Goal: Transaction & Acquisition: Purchase product/service

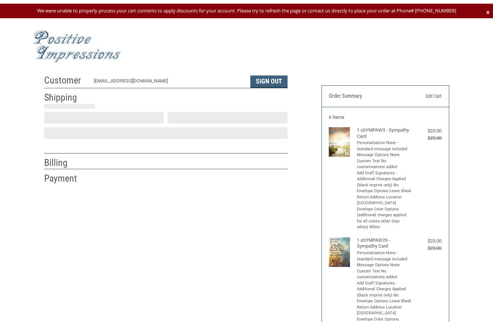
scroll to position [24, 0]
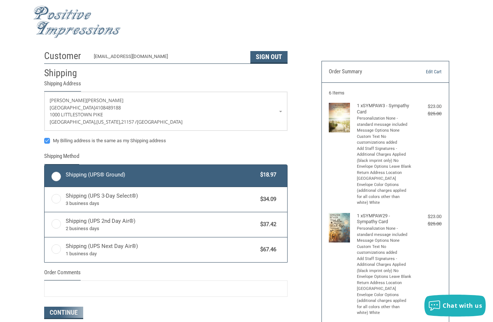
radio input "true"
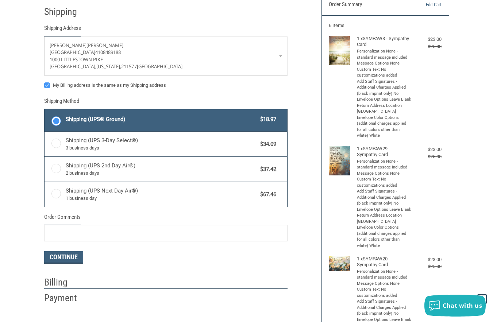
scroll to position [3, 0]
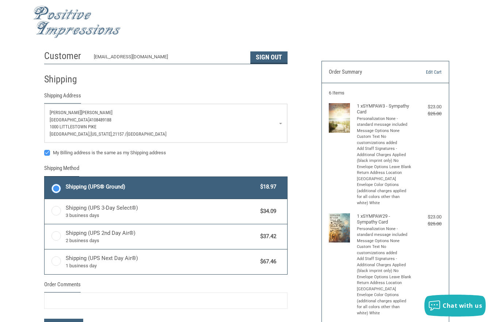
click at [81, 112] on span "[PERSON_NAME]" at bounding box center [96, 112] width 31 height 5
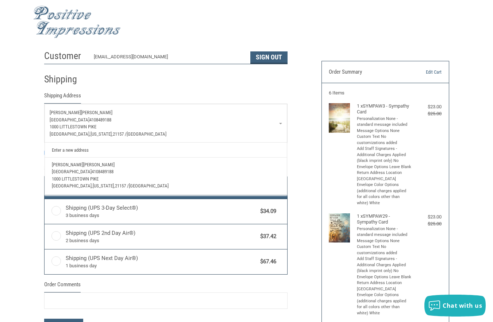
drag, startPoint x: 77, startPoint y: 146, endPoint x: 73, endPoint y: 147, distance: 3.7
click at [76, 146] on link "Enter a new address" at bounding box center [165, 150] width 235 height 14
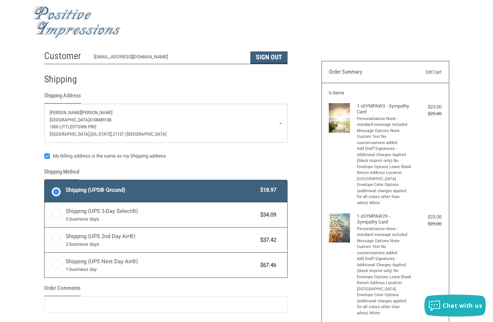
select select "US"
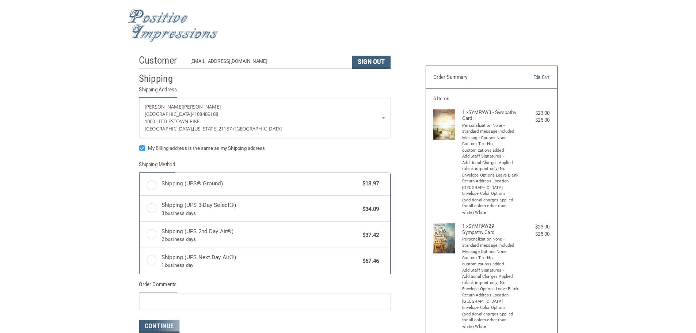
scroll to position [3, 0]
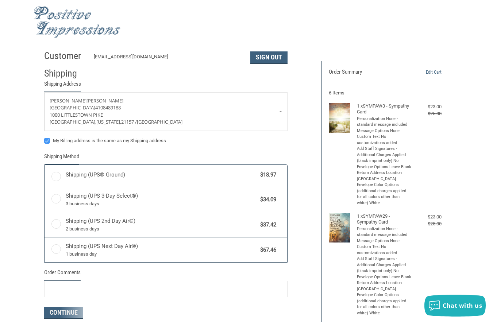
radio input "true"
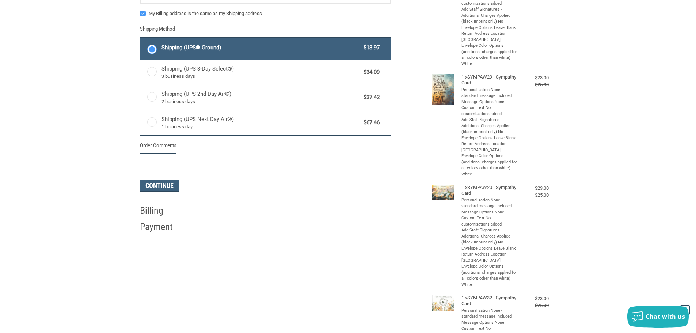
scroll to position [149, 0]
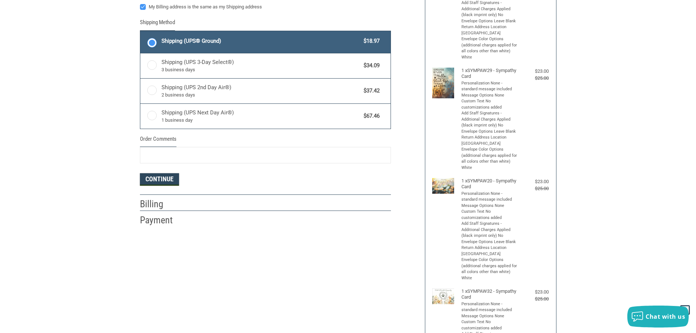
click at [160, 184] on button "Continue" at bounding box center [159, 179] width 39 height 12
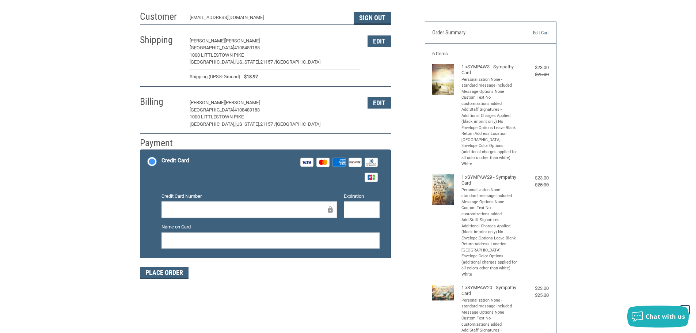
scroll to position [38, 0]
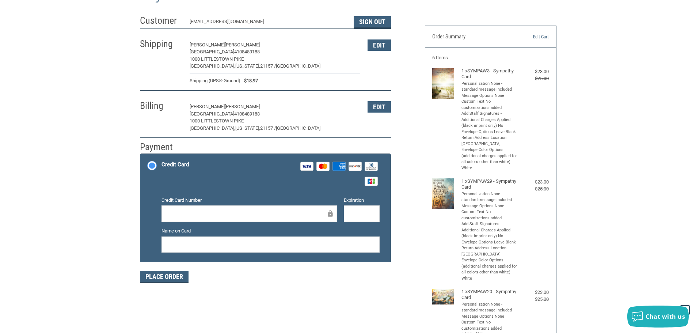
click at [175, 209] on div at bounding box center [248, 213] width 175 height 16
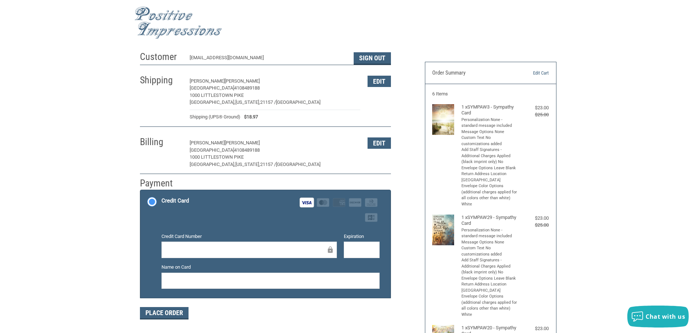
scroll to position [1, 0]
click at [175, 311] on button "Place Order" at bounding box center [164, 313] width 49 height 12
